Goal: Task Accomplishment & Management: Manage account settings

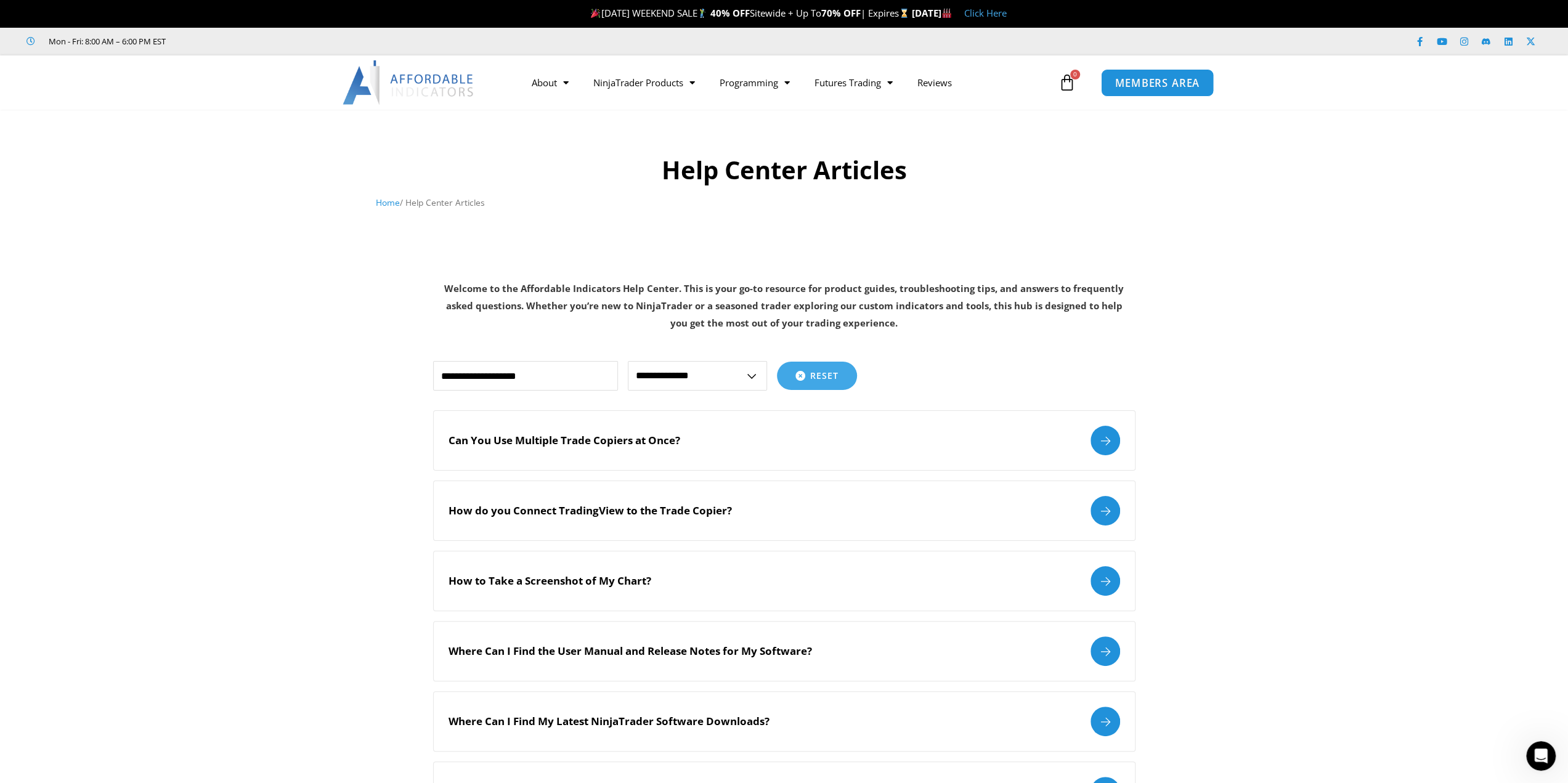
click at [1119, 81] on span "MEMBERS AREA" at bounding box center [1158, 83] width 85 height 10
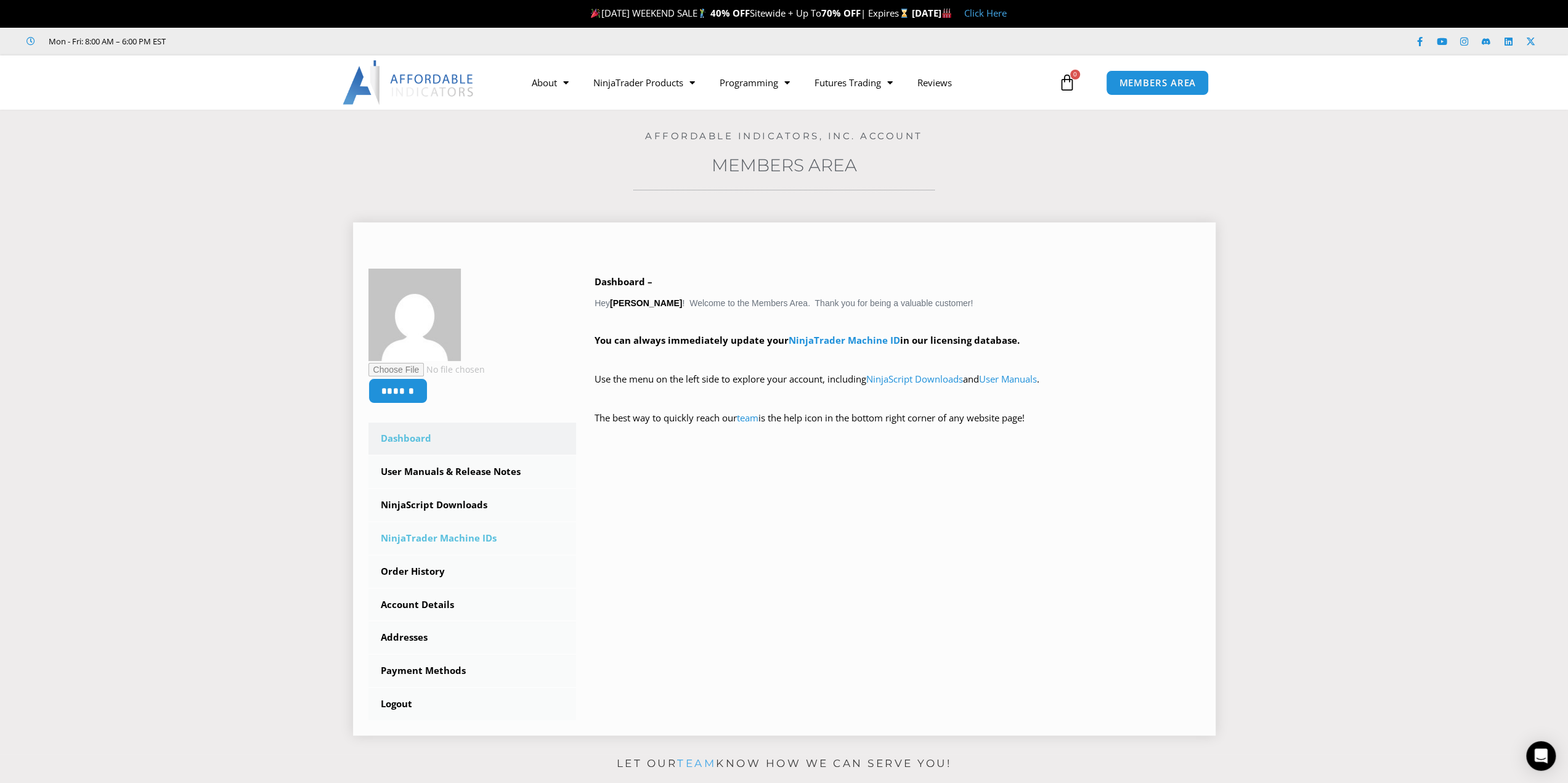
click at [431, 531] on link "NinjaTrader Machine IDs" at bounding box center [472, 538] width 208 height 32
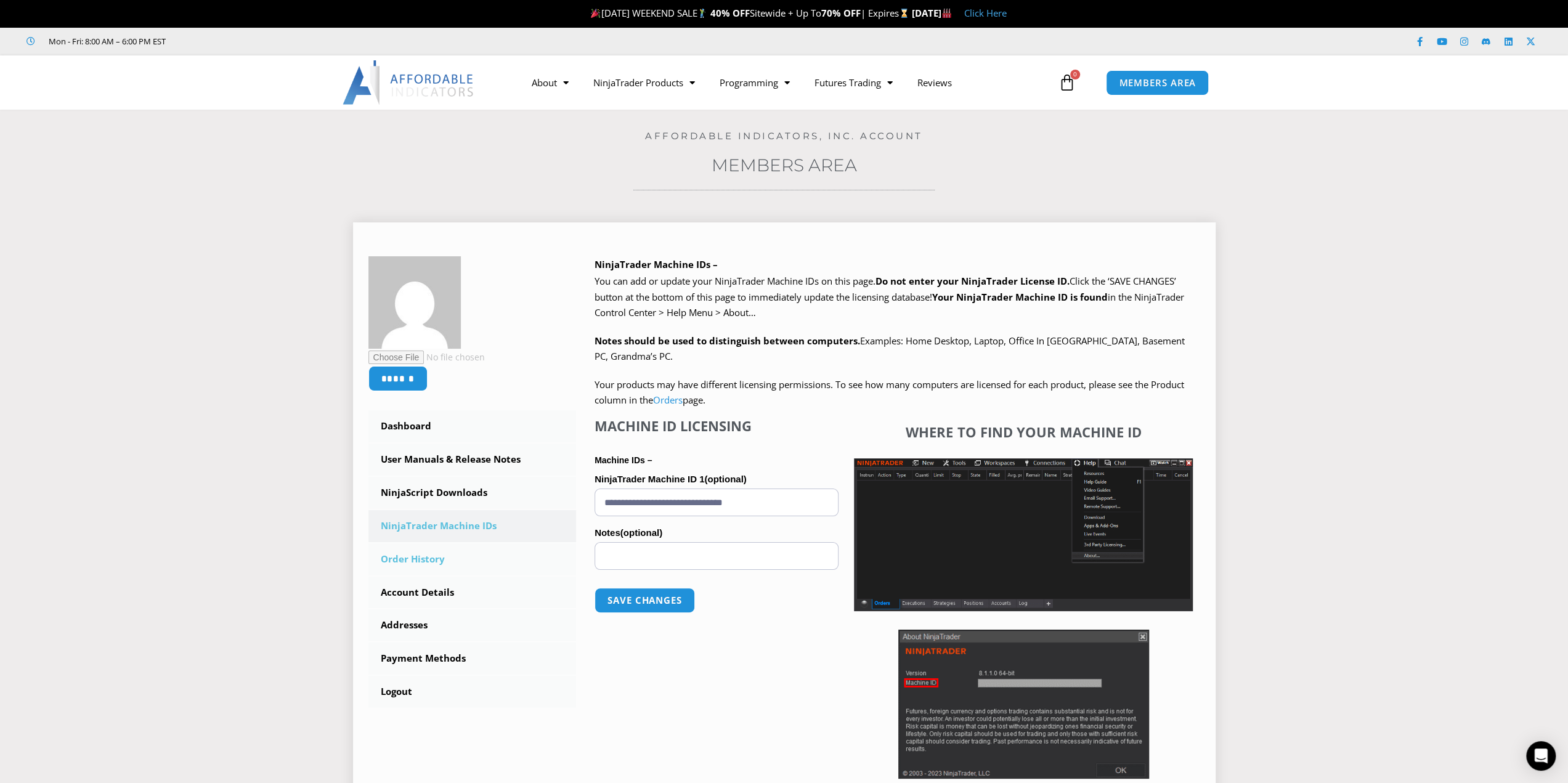
click at [432, 563] on link "Order History" at bounding box center [472, 560] width 208 height 32
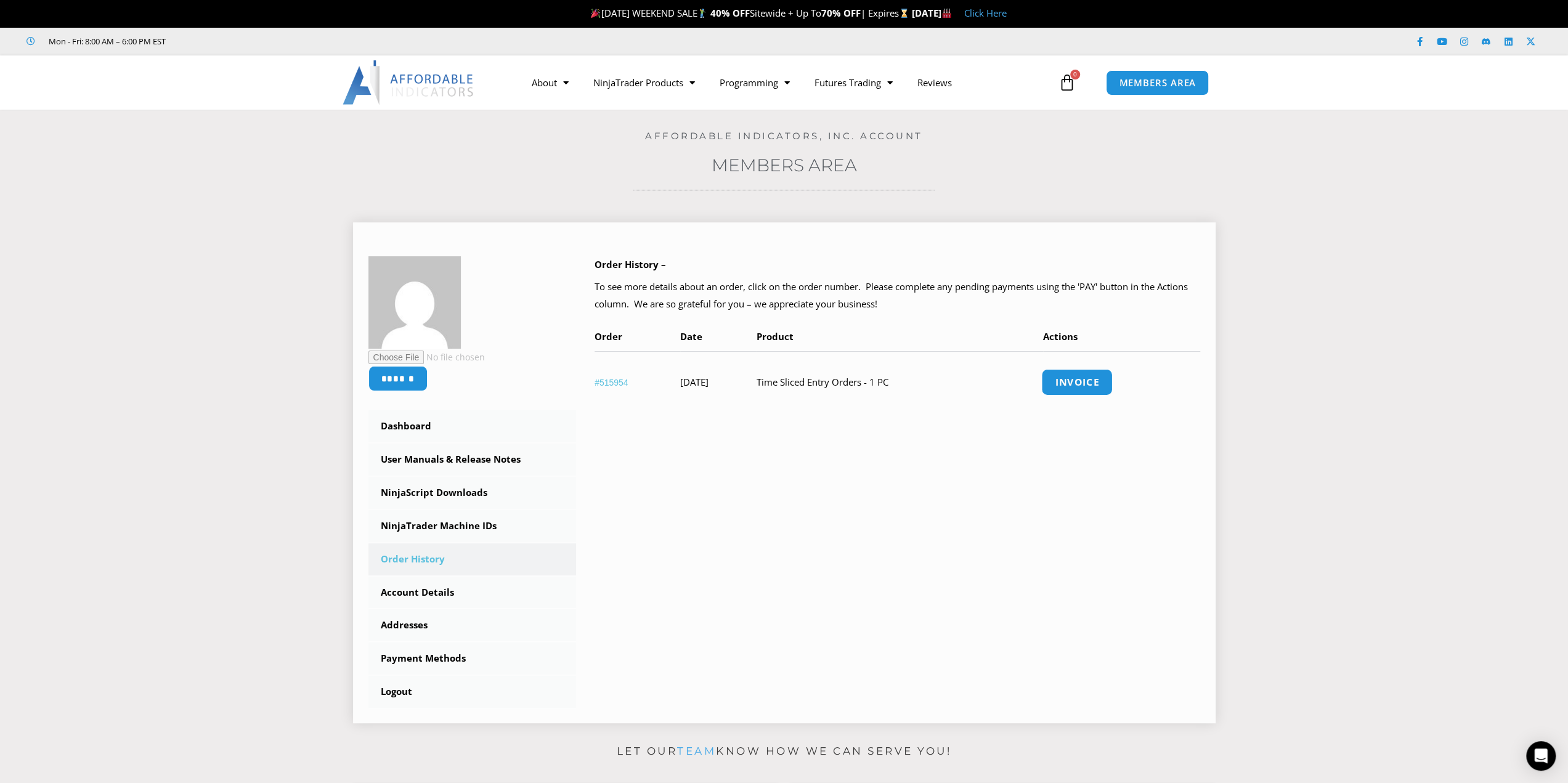
click at [1074, 383] on link "Invoice" at bounding box center [1077, 382] width 72 height 26
click at [408, 595] on link "Account Details" at bounding box center [472, 593] width 208 height 32
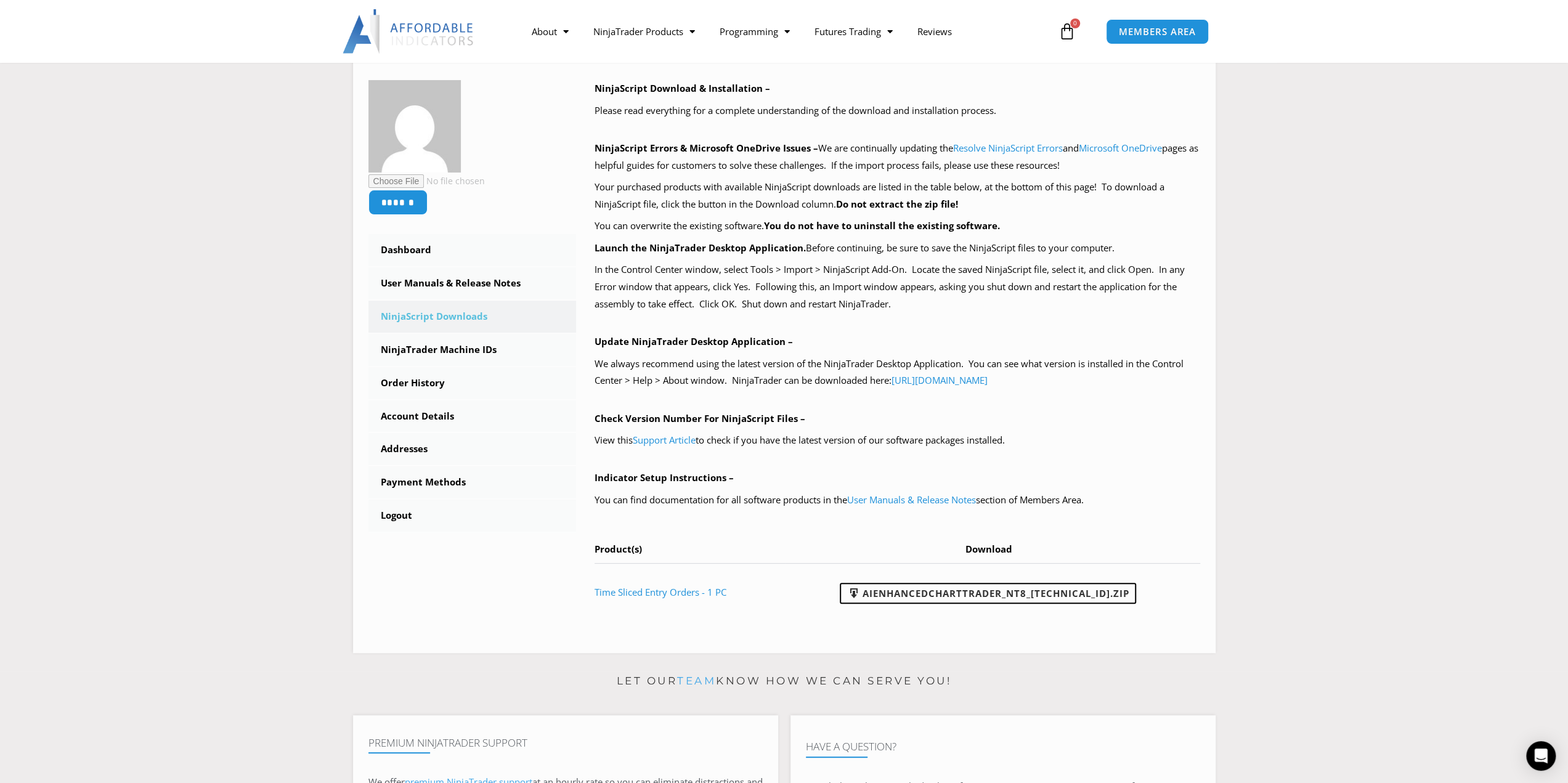
scroll to position [170, 0]
